Goal: Transaction & Acquisition: Purchase product/service

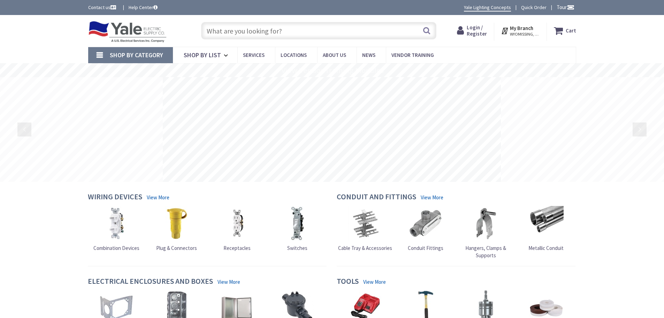
click at [215, 30] on input "text" at bounding box center [318, 30] width 235 height 17
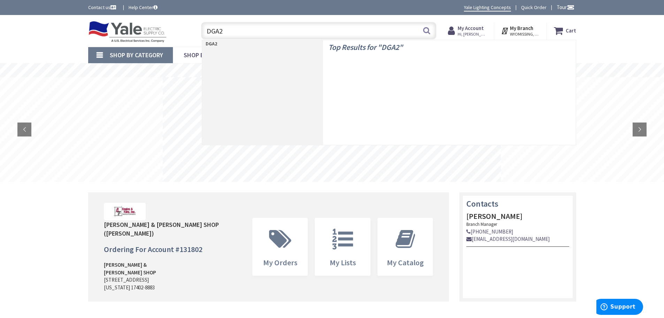
type input "DGA22"
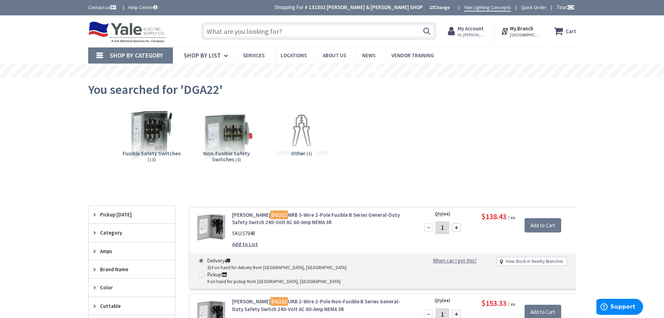
click at [223, 30] on input "text" at bounding box center [318, 30] width 235 height 17
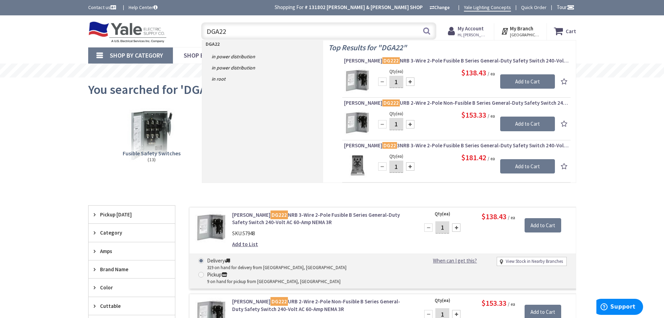
type input "DGA22"
